Goal: Task Accomplishment & Management: Complete application form

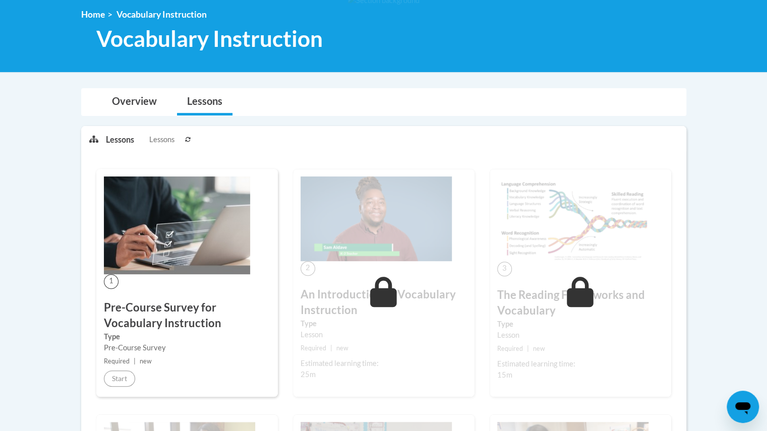
scroll to position [176, 0]
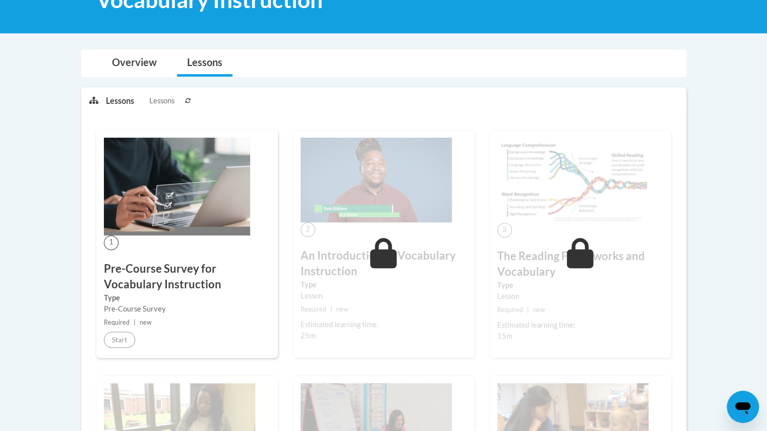
click at [216, 271] on h3 "Pre-Course Survey for Vocabulary Instruction" at bounding box center [187, 276] width 166 height 31
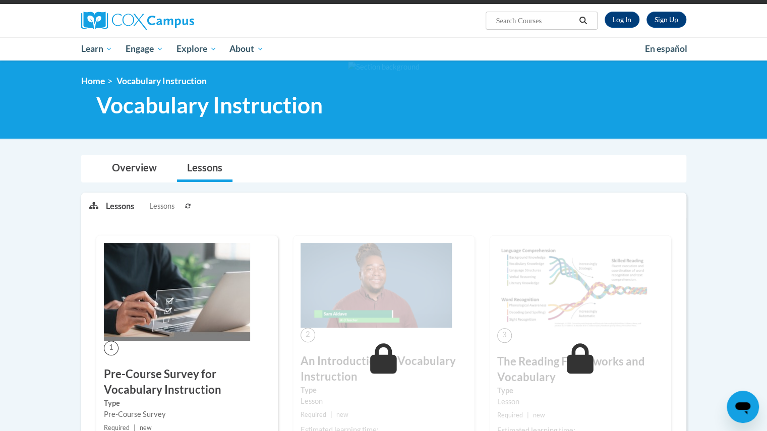
scroll to position [176, 0]
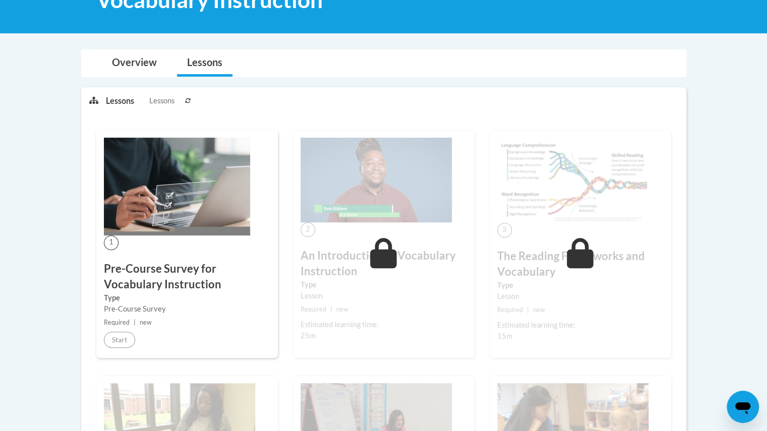
click at [167, 294] on label "Type" at bounding box center [187, 297] width 166 height 11
